Goal: Information Seeking & Learning: Learn about a topic

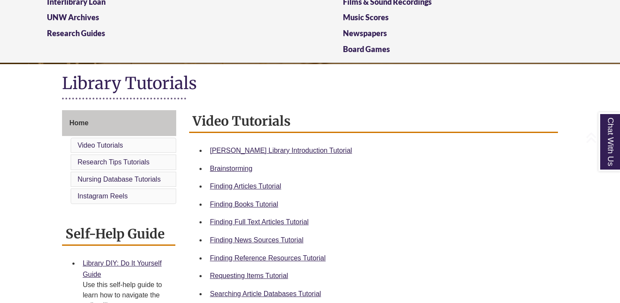
scroll to position [153, 0]
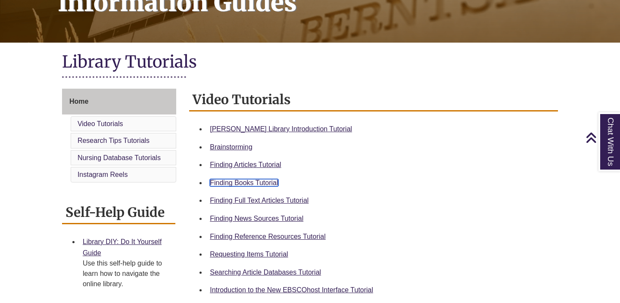
click at [246, 181] on link "Finding Books Tutorial" at bounding box center [244, 182] width 68 height 7
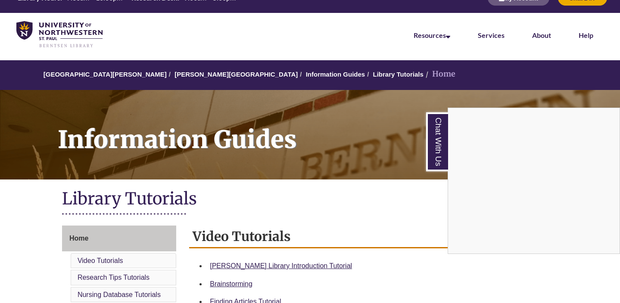
scroll to position [0, 0]
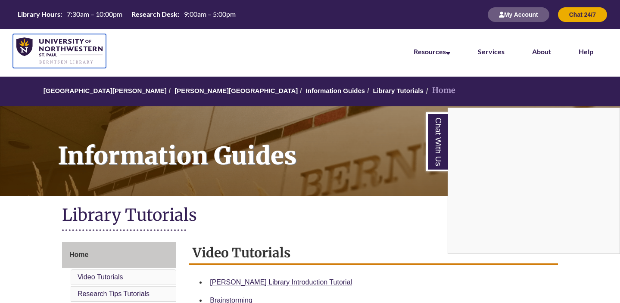
click at [51, 50] on img at bounding box center [59, 50] width 86 height 27
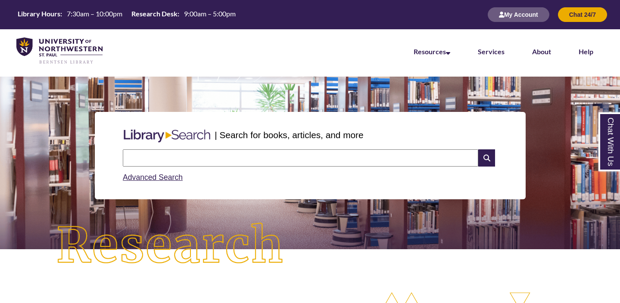
click at [174, 160] on input "text" at bounding box center [300, 157] width 355 height 17
type input "**********"
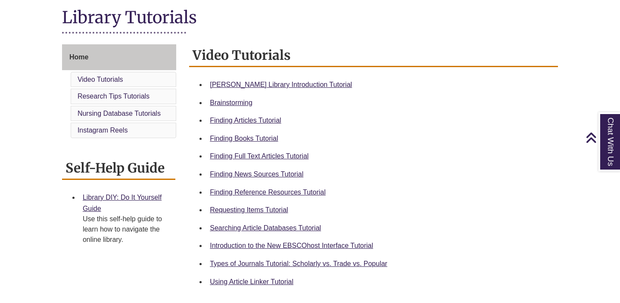
scroll to position [201, 0]
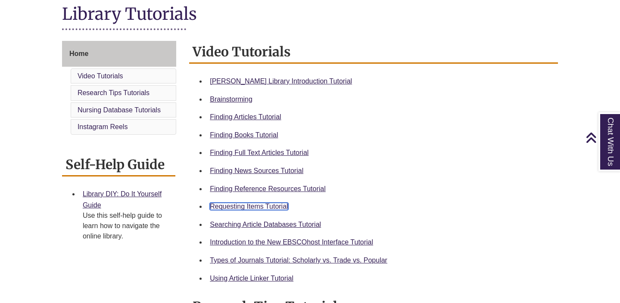
click at [244, 206] on link "Requesting Items Tutorial" at bounding box center [249, 206] width 78 height 7
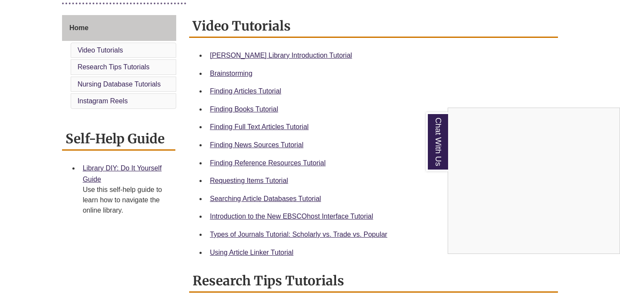
scroll to position [228, 0]
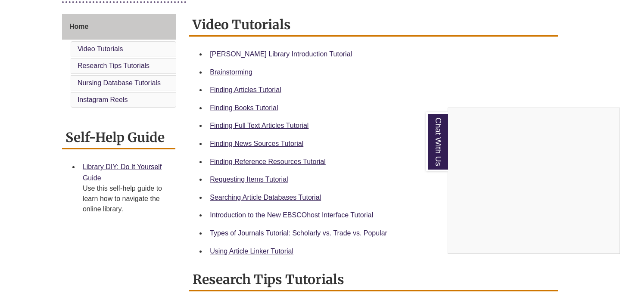
click at [223, 233] on div "Chat With Us" at bounding box center [310, 151] width 620 height 303
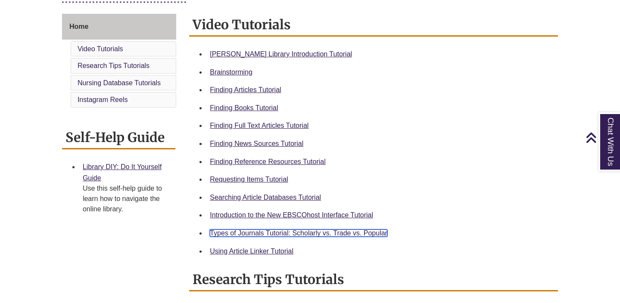
click at [234, 230] on link "Types of Journals Tutorial: Scholarly vs. Trade vs. Popular" at bounding box center [298, 233] width 177 height 7
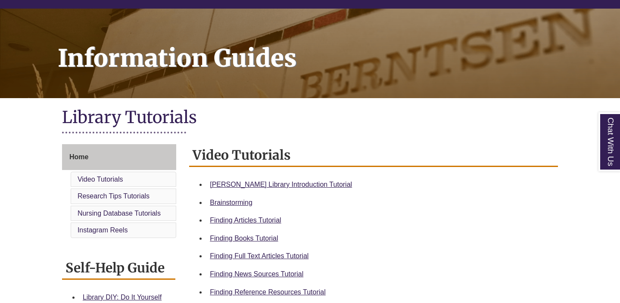
scroll to position [185, 0]
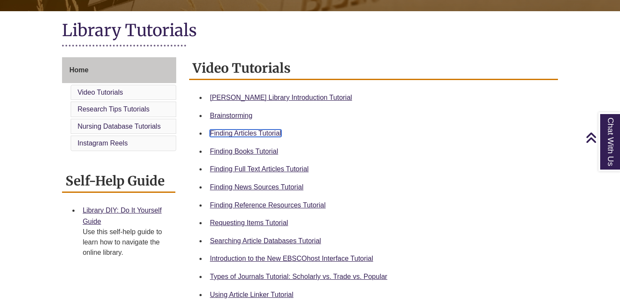
click at [247, 132] on link "Finding Articles Tutorial" at bounding box center [245, 133] width 71 height 7
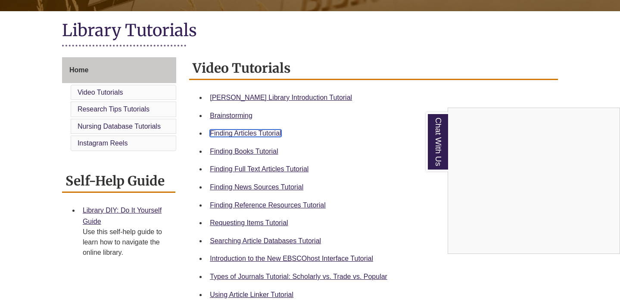
scroll to position [0, 0]
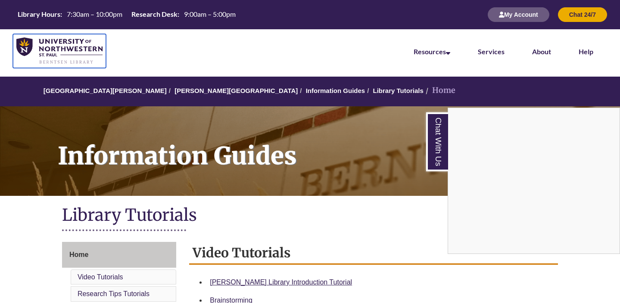
click at [81, 48] on img at bounding box center [59, 50] width 86 height 27
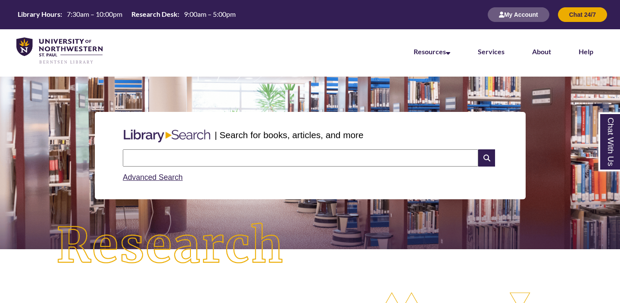
click at [162, 157] on input "text" at bounding box center [300, 157] width 355 height 17
type input "**********"
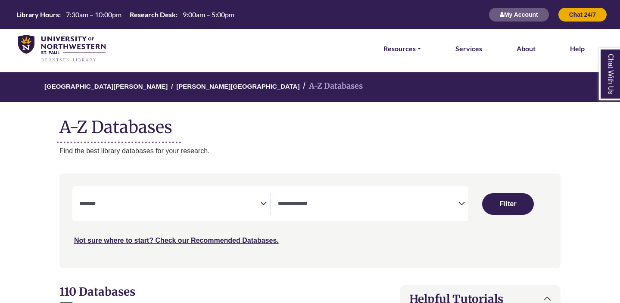
select select "Database Subject Filter"
select select "Database Types Filter"
click at [141, 201] on span "Search filters" at bounding box center [169, 202] width 181 height 7
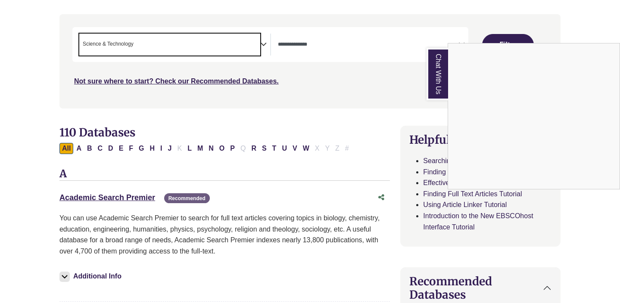
scroll to position [162, 0]
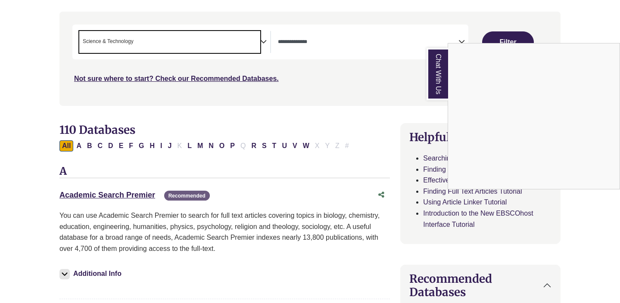
click at [438, 70] on link "Chat With Us" at bounding box center [437, 74] width 22 height 53
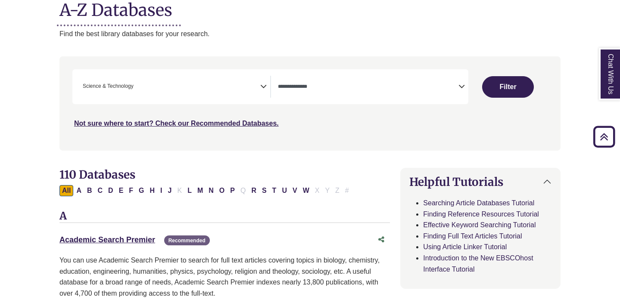
scroll to position [33, 0]
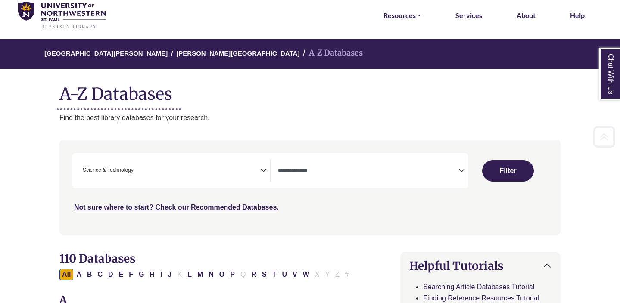
click at [173, 174] on span "× Science & Technology" at bounding box center [169, 171] width 181 height 22
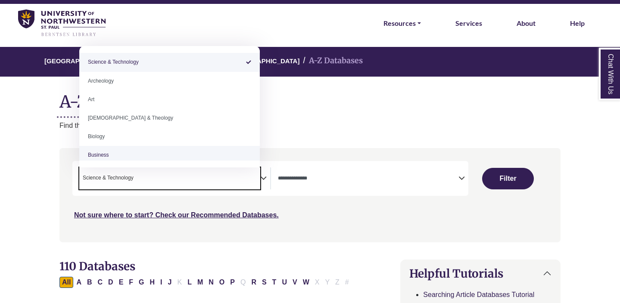
scroll to position [7, 0]
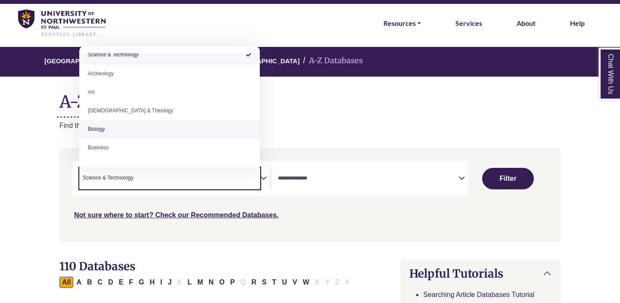
select select "*****"
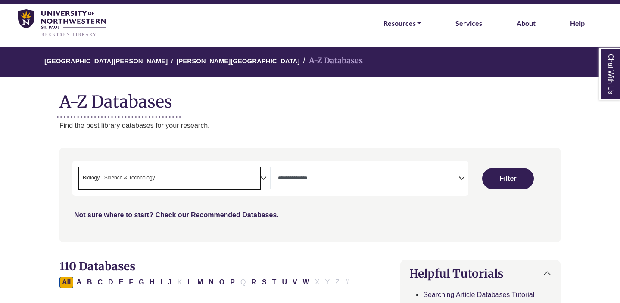
click at [161, 179] on span "× Biology × Science & Technology" at bounding box center [169, 179] width 181 height 22
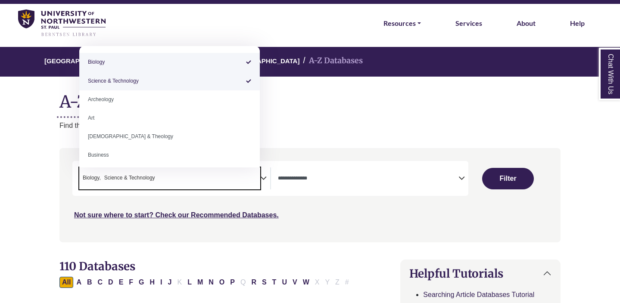
click at [161, 179] on span "× Biology × Science & Technology" at bounding box center [169, 179] width 181 height 22
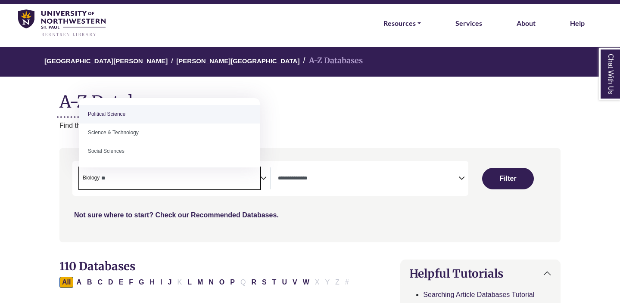
type textarea "*"
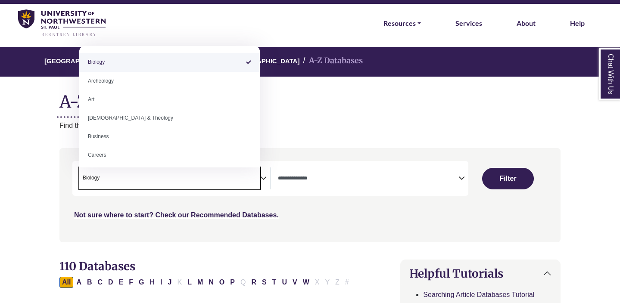
select select "Database Subject Filter"
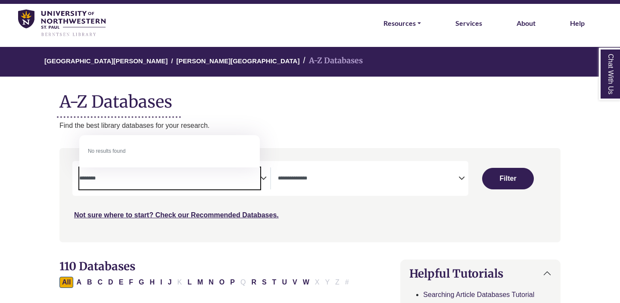
click at [115, 179] on textarea "*******" at bounding box center [169, 179] width 181 height 7
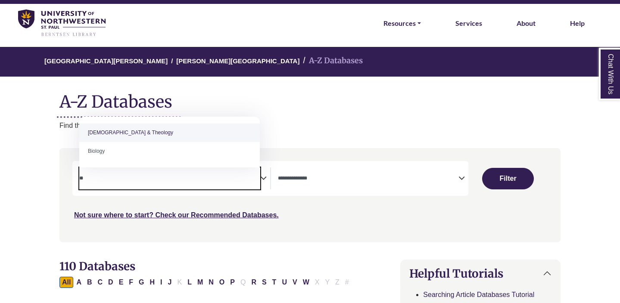
type textarea "*"
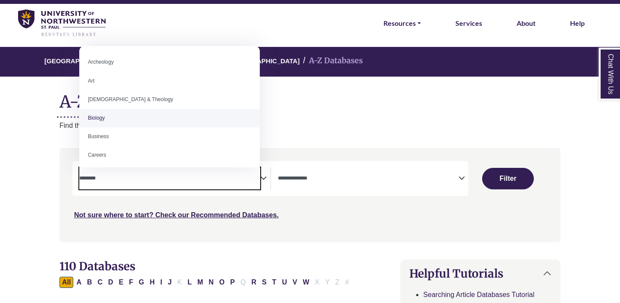
select select "*****"
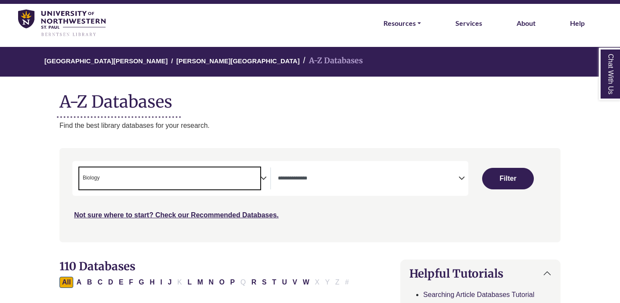
click at [128, 181] on span "× Biology" at bounding box center [169, 179] width 181 height 22
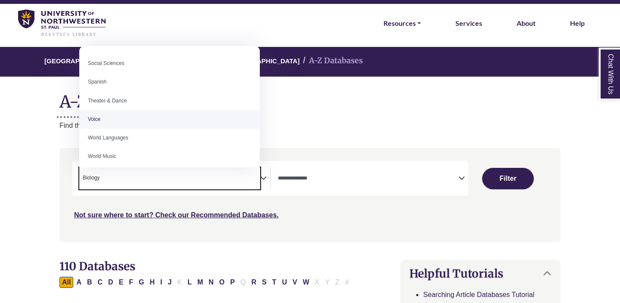
scroll to position [767, 0]
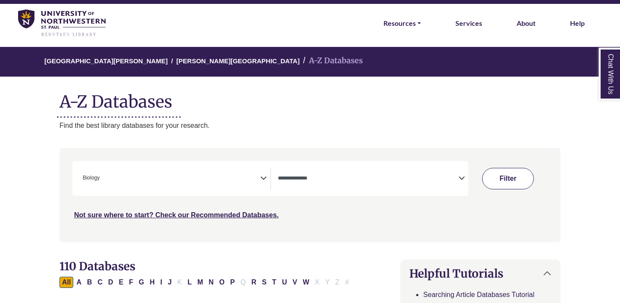
click at [506, 180] on button "Filter" at bounding box center [508, 179] width 52 height 22
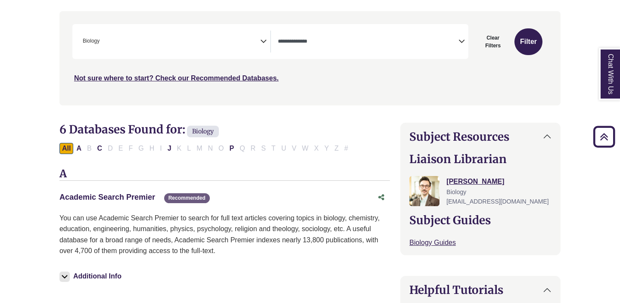
scroll to position [157, 0]
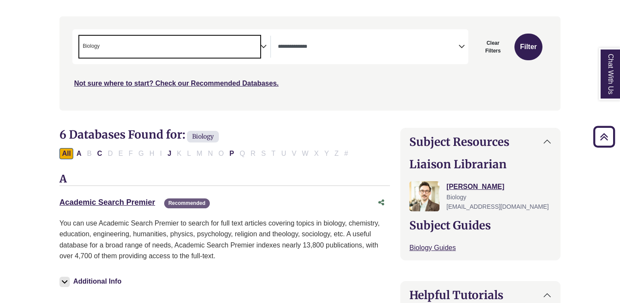
click at [142, 52] on span "× Biology" at bounding box center [169, 47] width 181 height 22
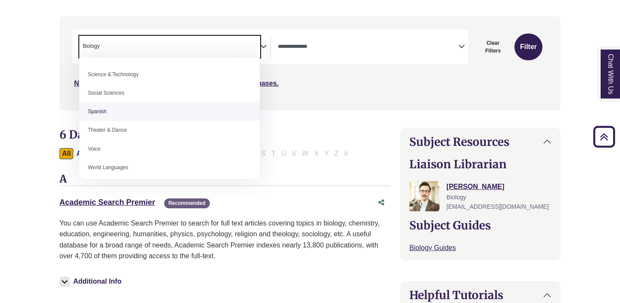
scroll to position [742, 0]
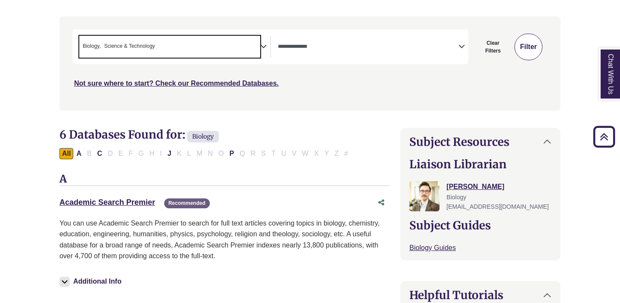
click at [525, 43] on button "Filter" at bounding box center [528, 47] width 28 height 27
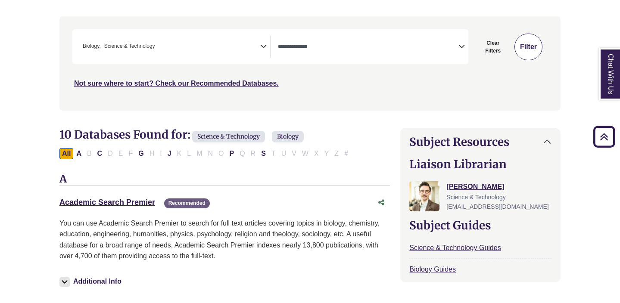
select select "Database Types Filter"
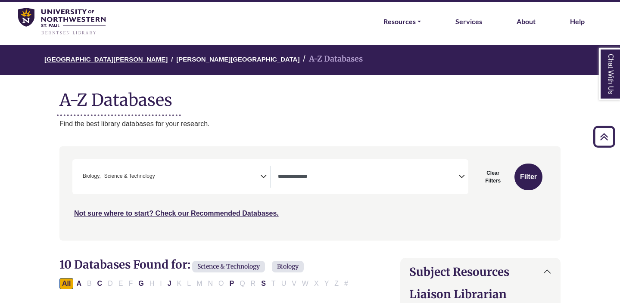
scroll to position [24, 0]
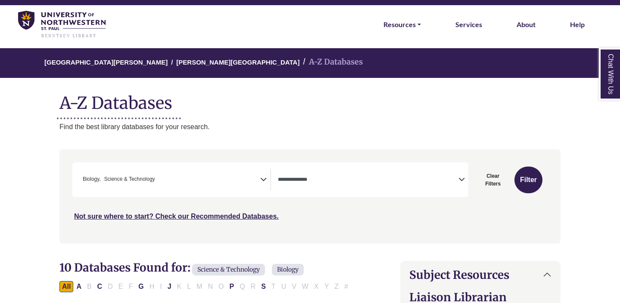
click at [61, 19] on img at bounding box center [61, 25] width 87 height 28
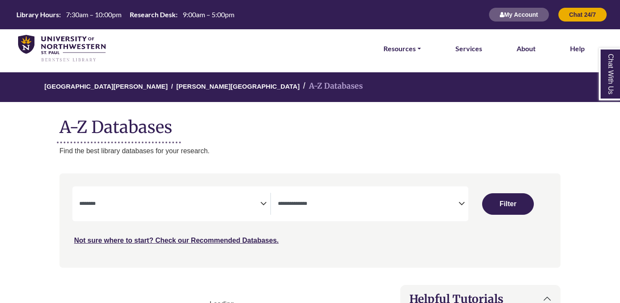
select select "Database Subject Filter"
select select "Database Types Filter"
select select "Database Subject Filter"
select select "Database Types Filter"
click at [301, 204] on textarea "Search" at bounding box center [368, 204] width 181 height 7
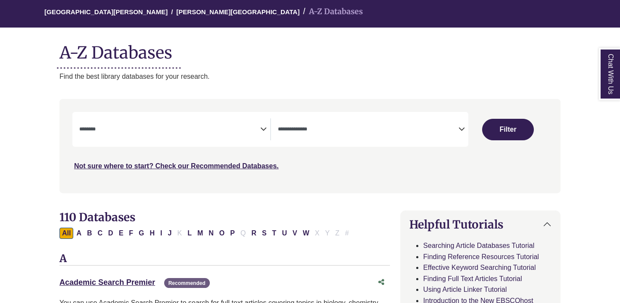
click at [298, 71] on p "Find the best library databases for your research." at bounding box center [309, 76] width 501 height 11
click at [127, 281] on link "Academic Search Premier This link opens in a new window" at bounding box center [107, 282] width 96 height 9
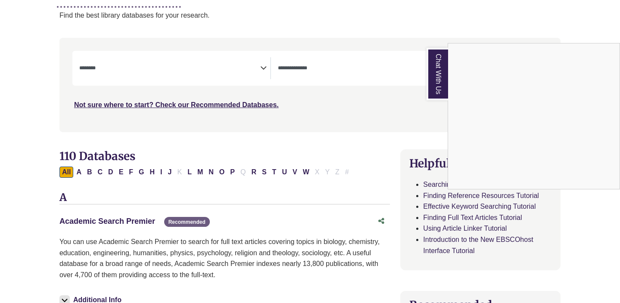
scroll to position [161, 0]
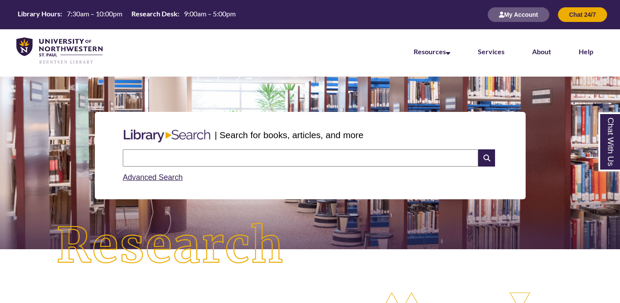
click at [164, 163] on input "text" at bounding box center [300, 157] width 355 height 17
type input "**********"
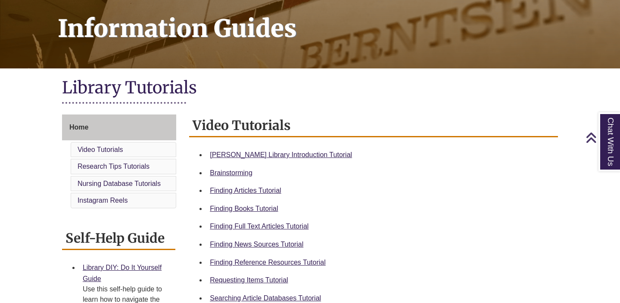
scroll to position [128, 0]
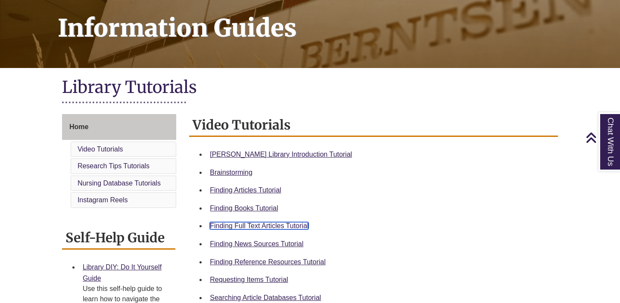
click at [259, 227] on link "Finding Full Text Articles Tutorial" at bounding box center [259, 225] width 99 height 7
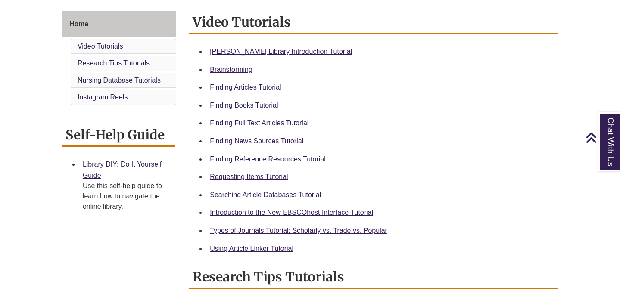
scroll to position [231, 0]
click at [267, 248] on link "Using Article Linker Tutorial" at bounding box center [252, 248] width 84 height 7
